Goal: Task Accomplishment & Management: Complete application form

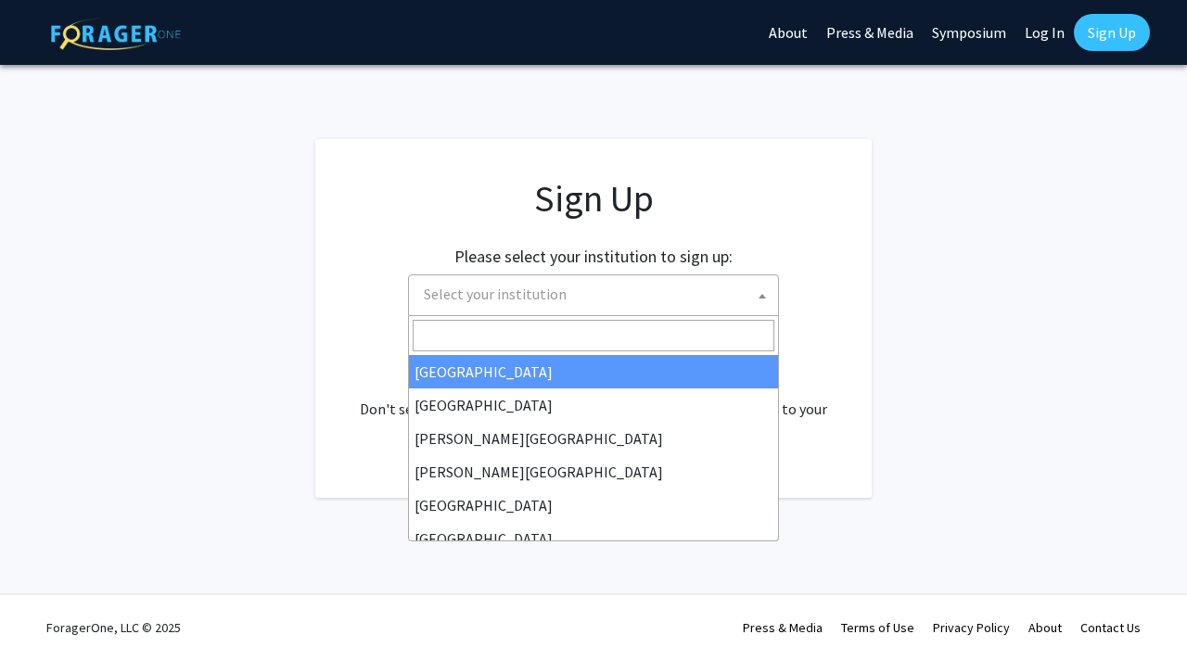
click at [701, 301] on span "Select your institution" at bounding box center [597, 294] width 362 height 38
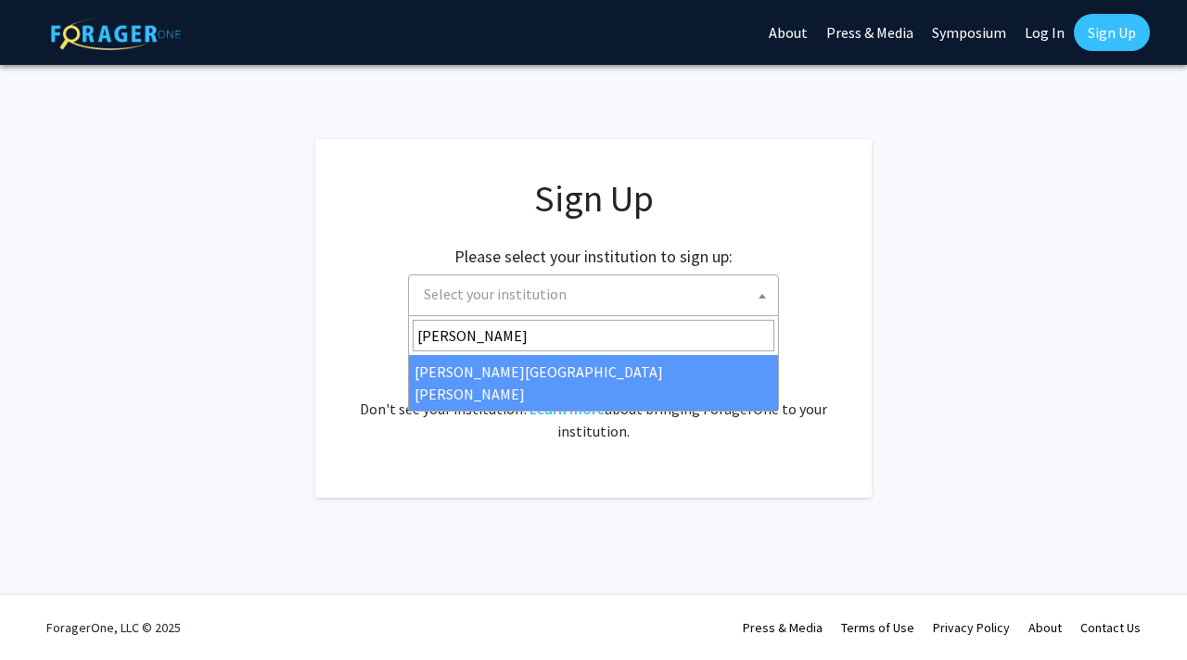
type input "[PERSON_NAME]"
select select "1"
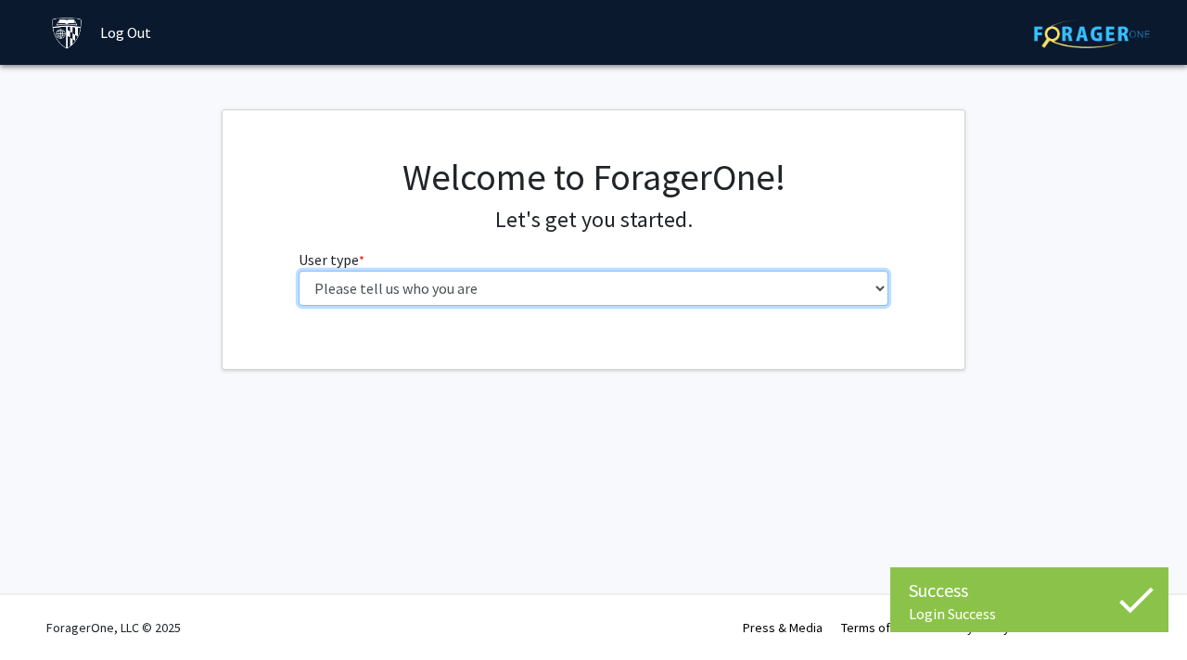
click at [638, 280] on select "Please tell us who you are Undergraduate Student Master's Student Doctoral Cand…" at bounding box center [594, 288] width 591 height 35
select select "2: masters"
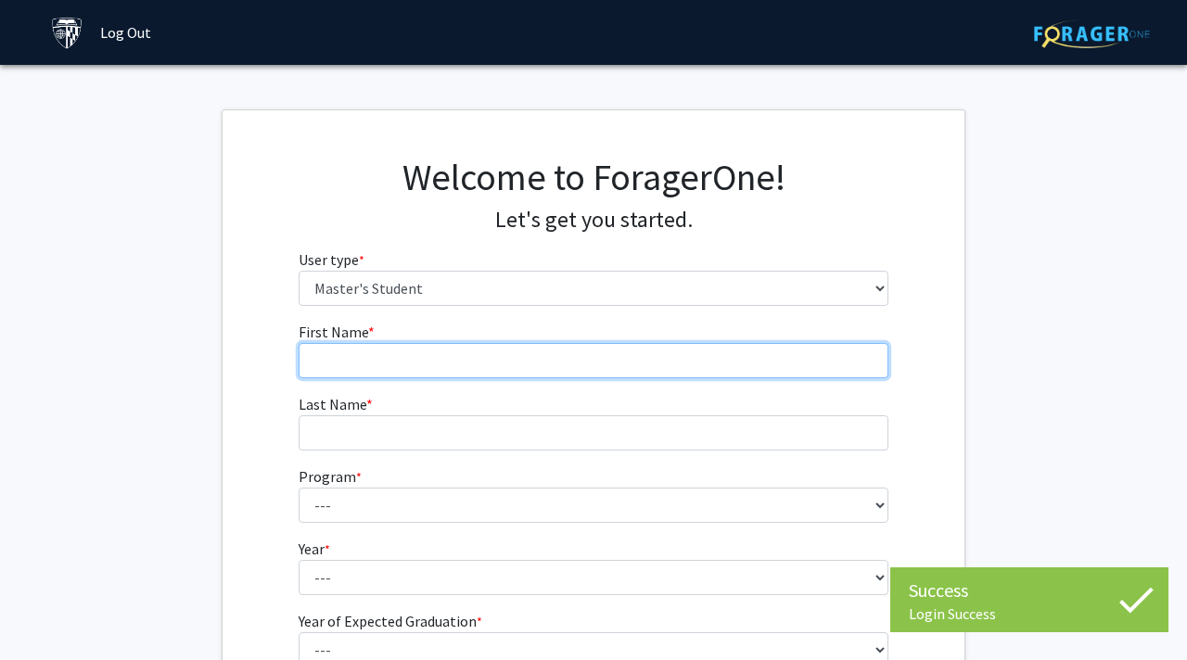
click at [540, 349] on input "First Name * required" at bounding box center [594, 360] width 591 height 35
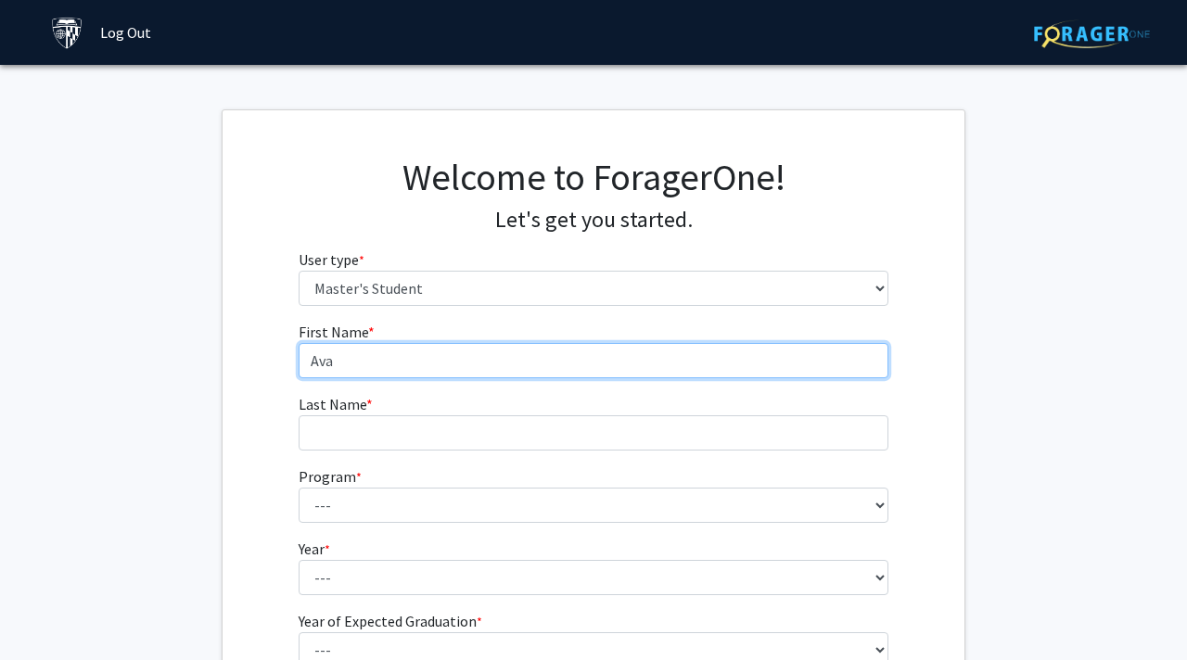
type input "Ava"
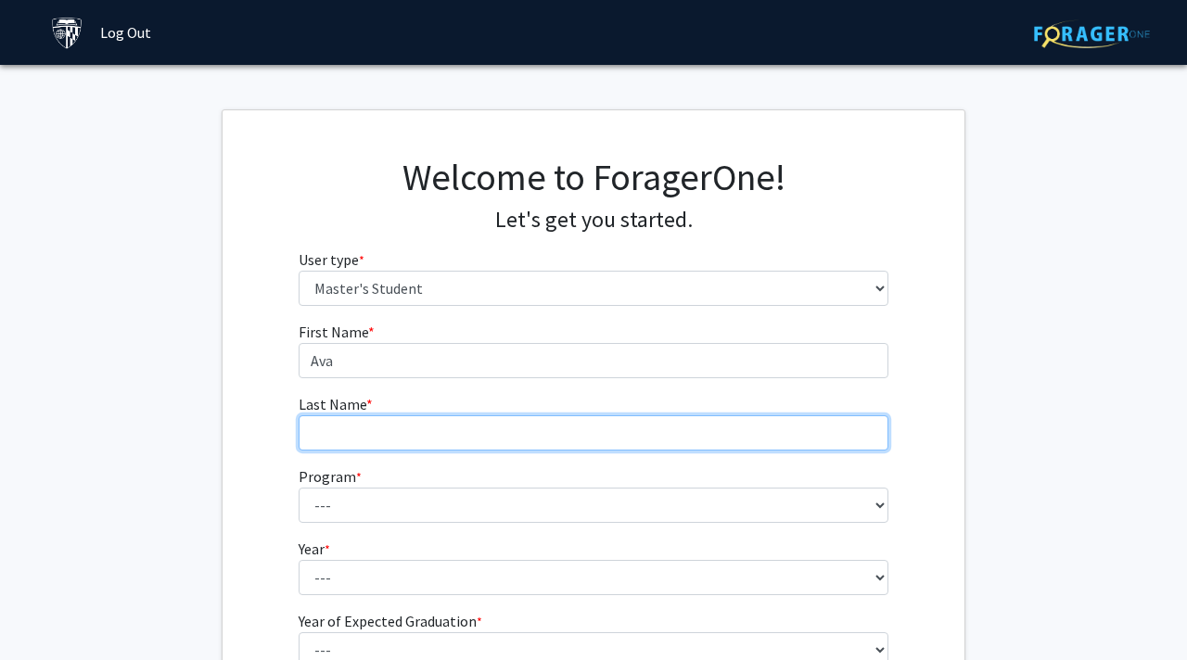
click at [438, 421] on input "Last Name * required" at bounding box center [594, 432] width 591 height 35
type input "Askandarian"
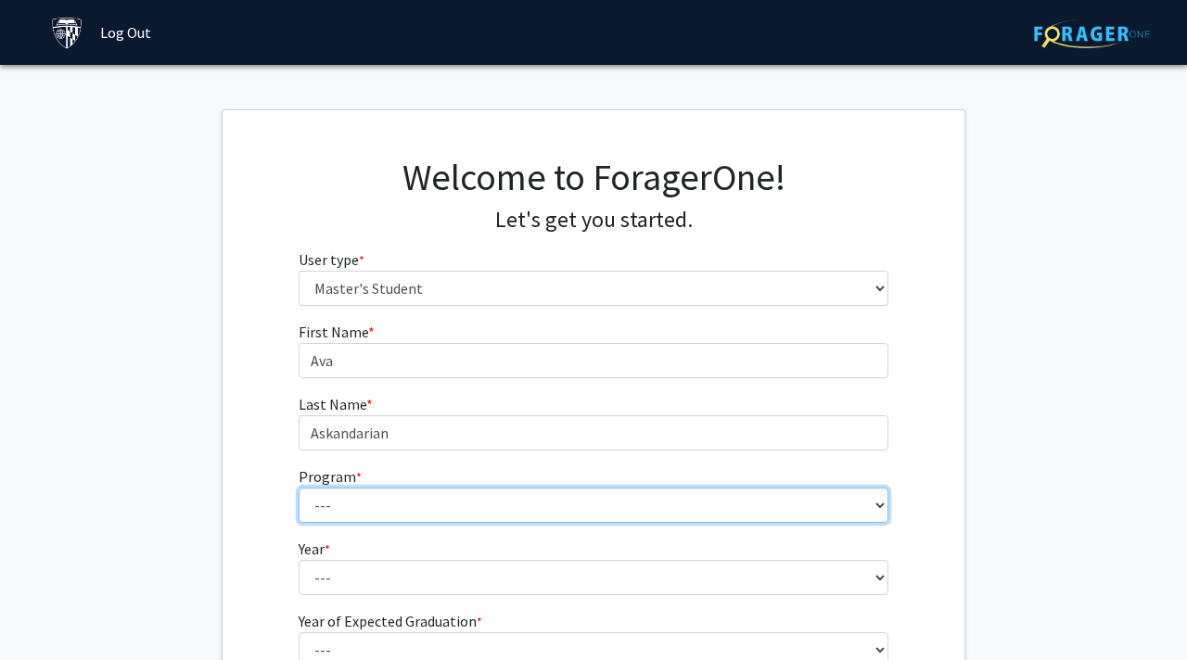
click at [378, 501] on select "--- Anatomy Education Applied and Computational Mathematics Applied Biomedical …" at bounding box center [594, 505] width 591 height 35
select select "112: 111"
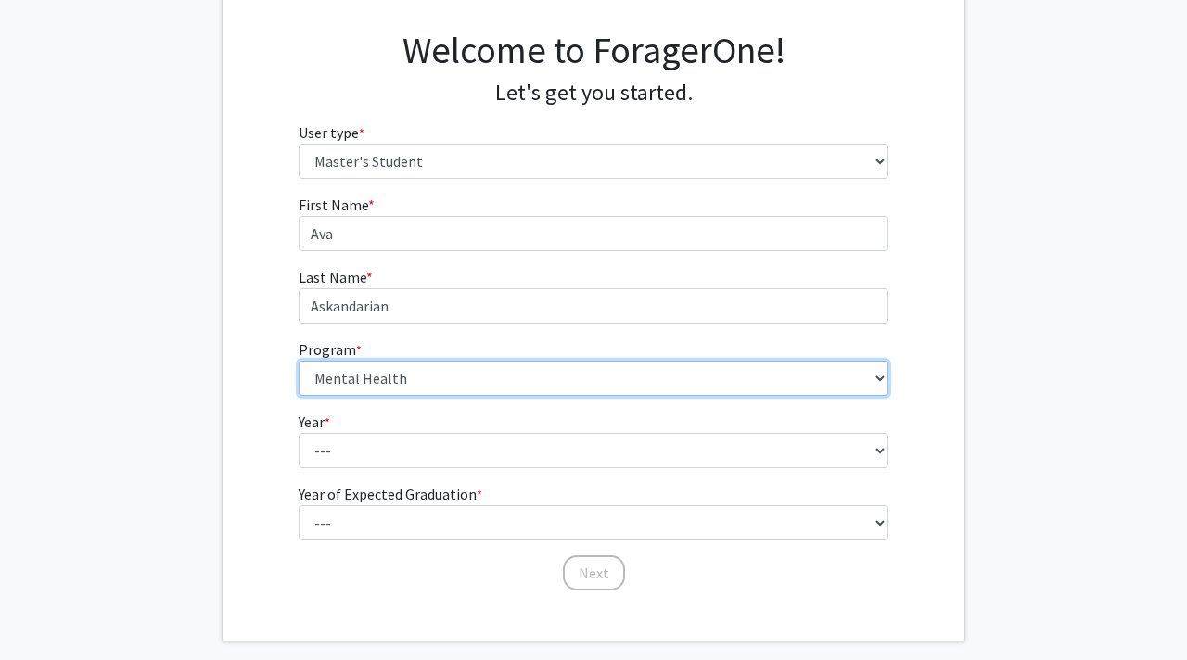
scroll to position [138, 0]
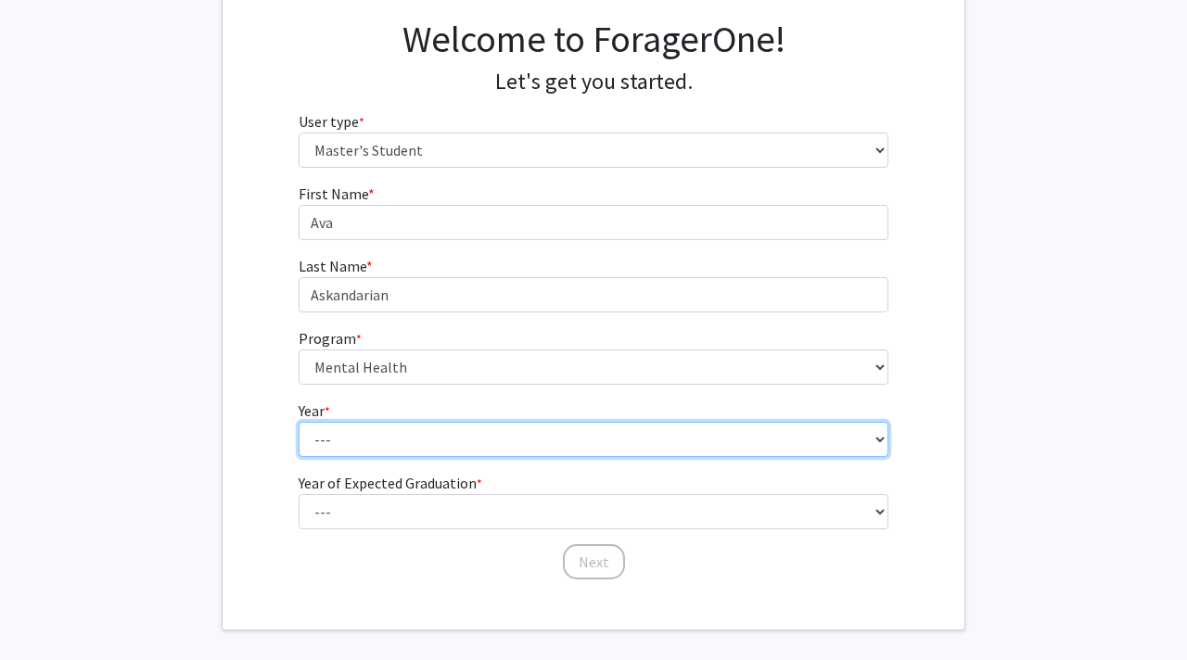
click at [349, 446] on select "--- First Year Second Year" at bounding box center [594, 439] width 591 height 35
select select "1: first_year"
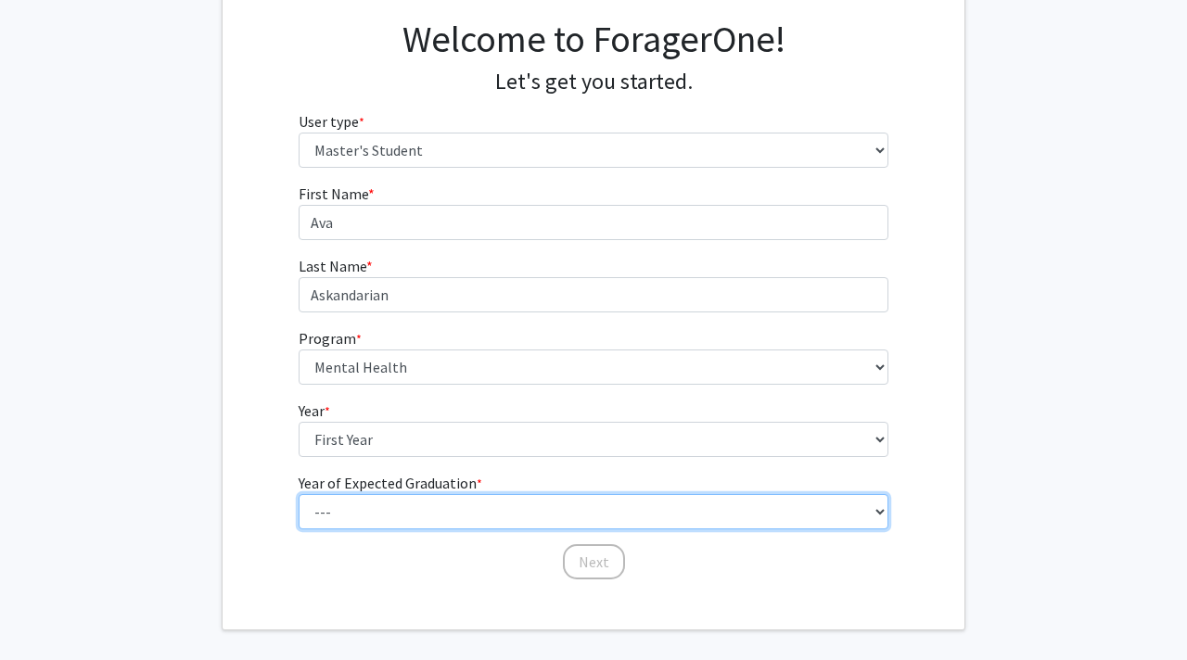
click at [364, 518] on select "--- 2025 2026 2027 2028 2029 2030 2031 2032 2033 2034" at bounding box center [594, 511] width 591 height 35
select select "2: 2026"
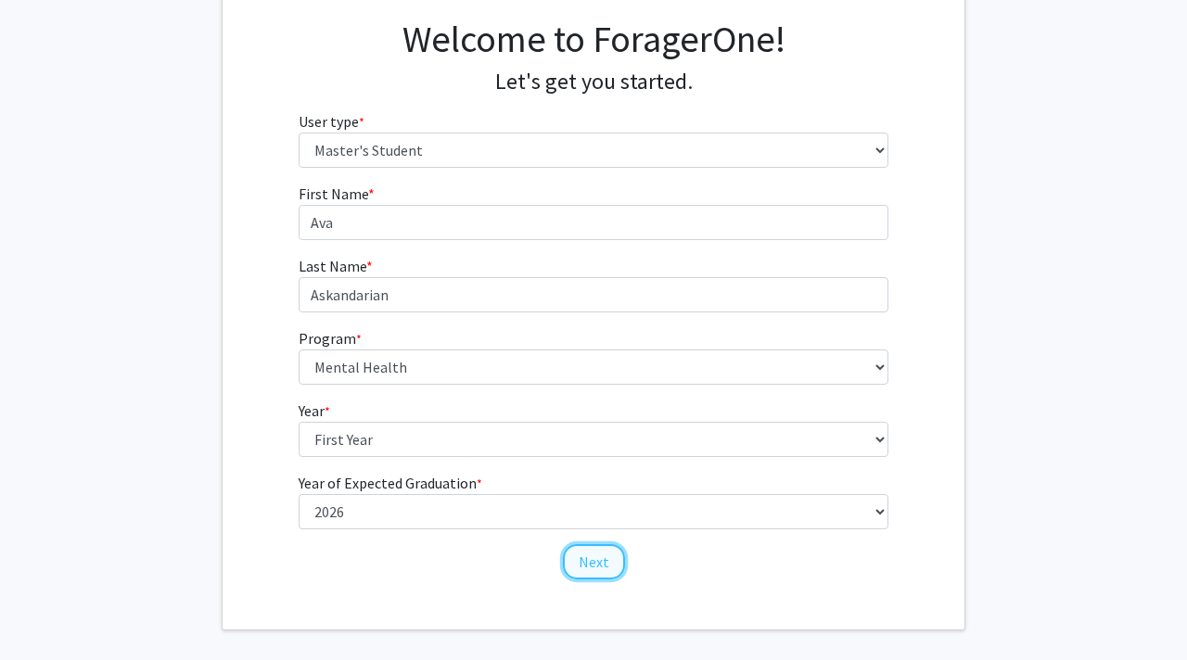
click at [601, 568] on button "Next" at bounding box center [594, 561] width 62 height 35
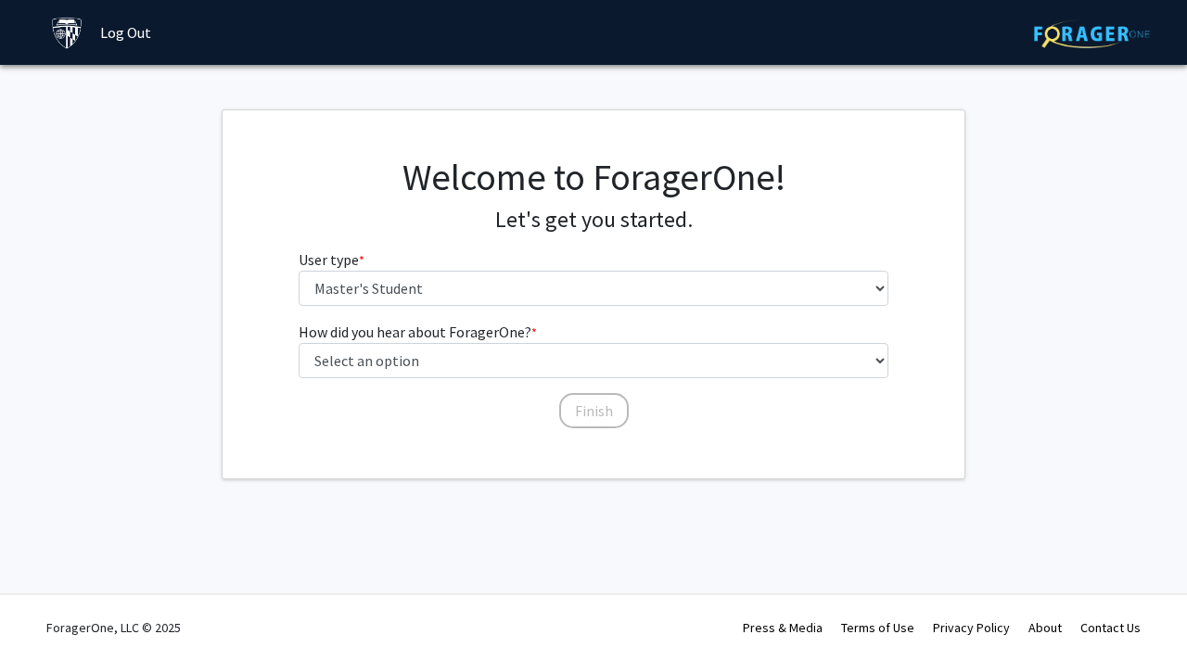
scroll to position [0, 0]
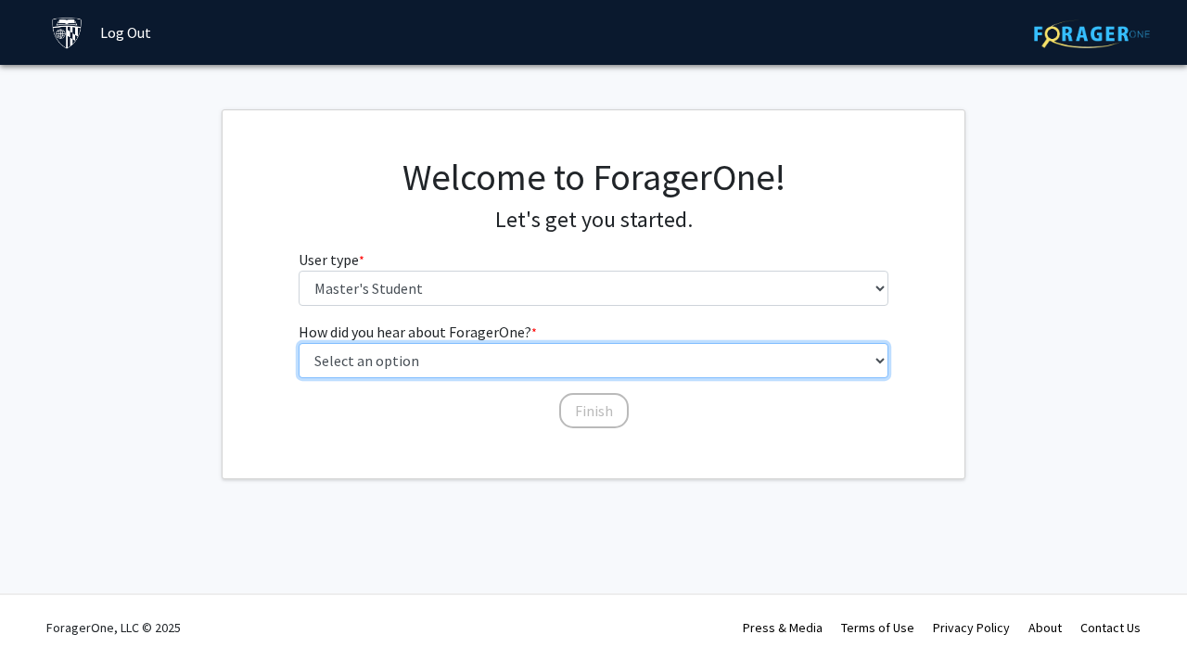
click at [437, 368] on select "Select an option Peer/student recommendation Faculty/staff recommendation Unive…" at bounding box center [594, 360] width 591 height 35
select select "3: university_website"
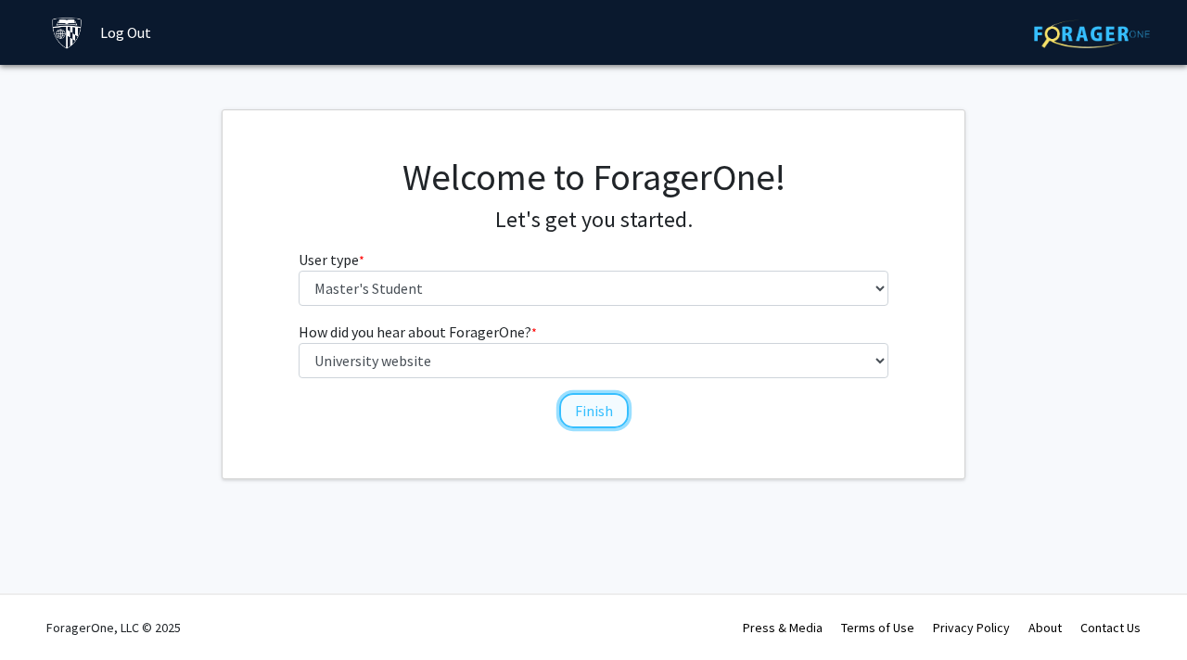
click at [612, 411] on button "Finish" at bounding box center [594, 410] width 70 height 35
